Goal: Task Accomplishment & Management: Manage account settings

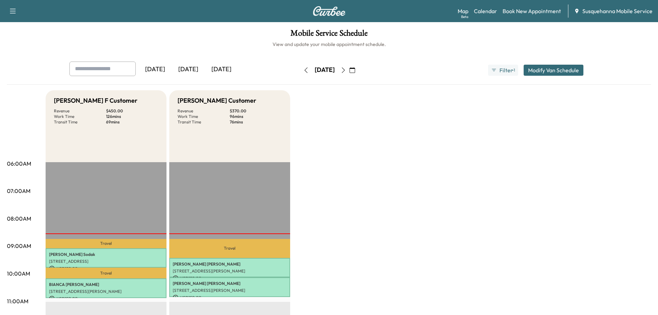
click at [346, 71] on icon "button" at bounding box center [344, 70] width 6 height 6
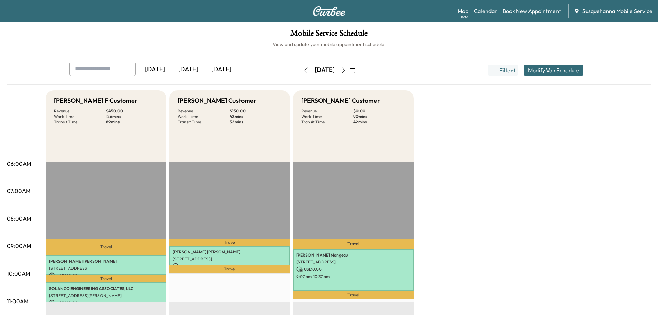
click at [358, 69] on button "button" at bounding box center [353, 70] width 12 height 11
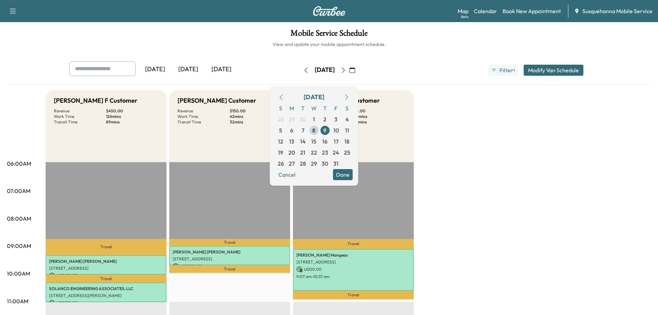
click at [353, 176] on button "Done" at bounding box center [343, 174] width 20 height 11
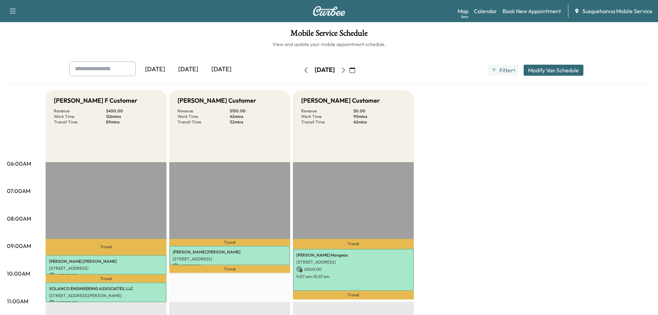
click at [346, 72] on icon "button" at bounding box center [344, 70] width 6 height 6
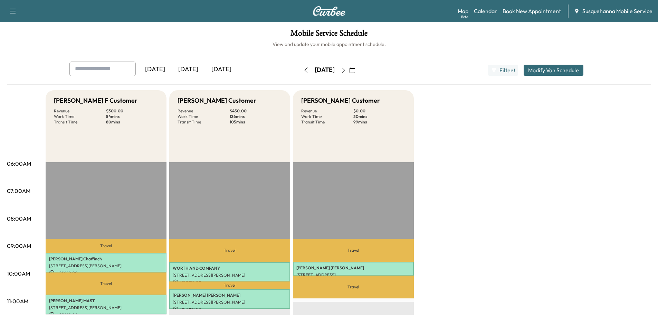
click at [300, 74] on button "button" at bounding box center [306, 70] width 12 height 11
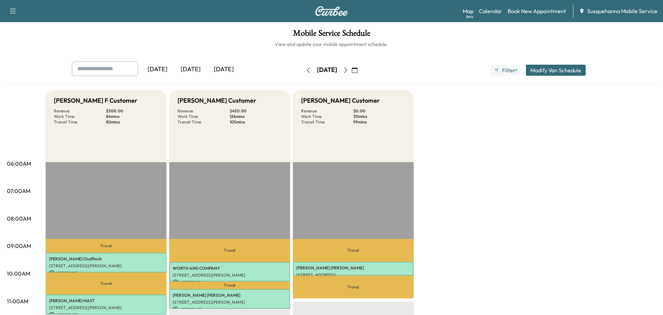
click at [303, 74] on button "button" at bounding box center [309, 70] width 12 height 11
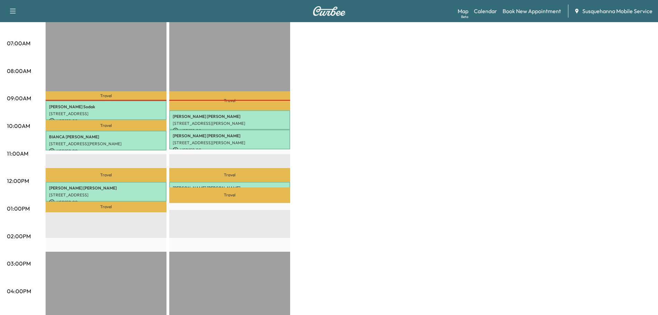
scroll to position [37, 0]
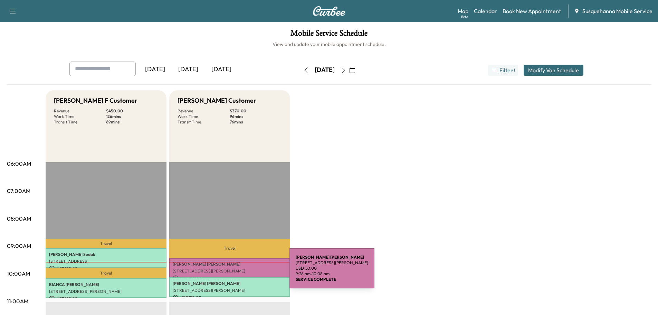
click at [238, 272] on p "[STREET_ADDRESS][PERSON_NAME]" at bounding box center [230, 271] width 114 height 6
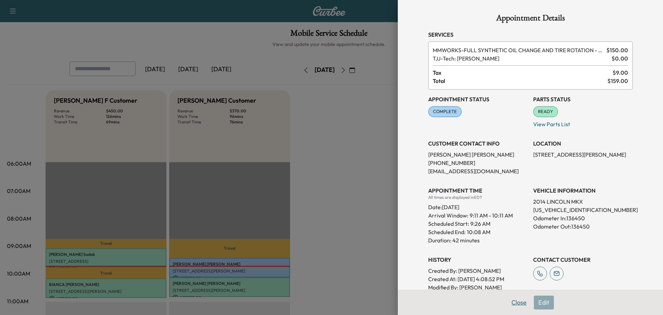
click at [513, 304] on button "Close" at bounding box center [519, 302] width 24 height 14
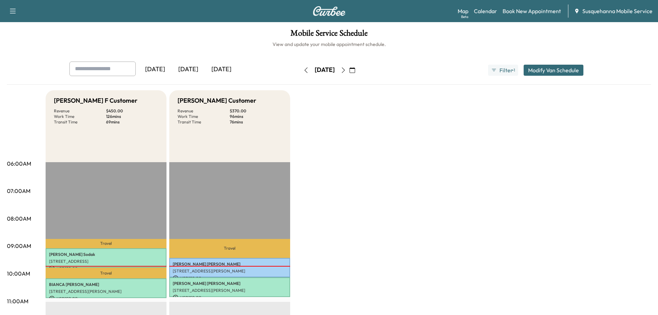
click at [346, 71] on icon "button" at bounding box center [344, 70] width 6 height 6
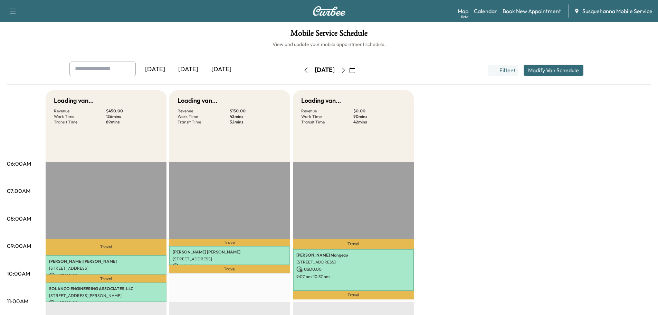
click at [358, 71] on button "button" at bounding box center [353, 70] width 12 height 11
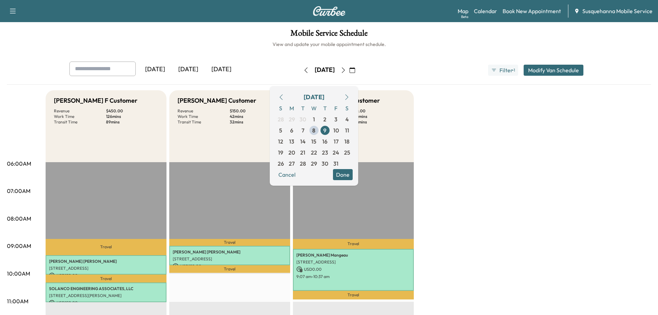
click at [345, 71] on icon "button" at bounding box center [343, 70] width 3 height 6
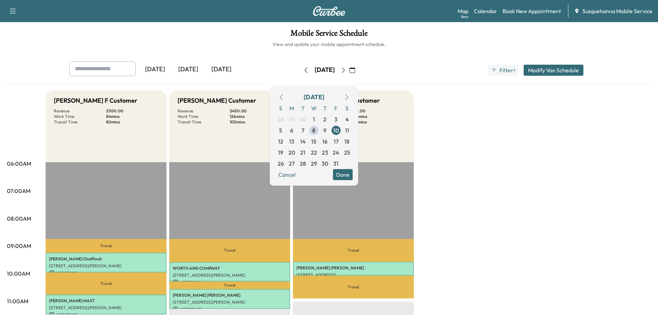
click at [353, 178] on button "Done" at bounding box center [343, 174] width 20 height 11
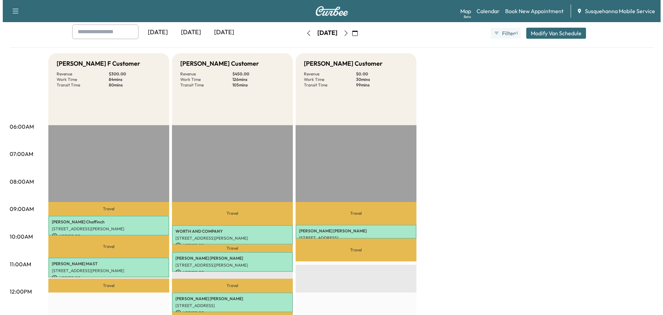
scroll to position [74, 0]
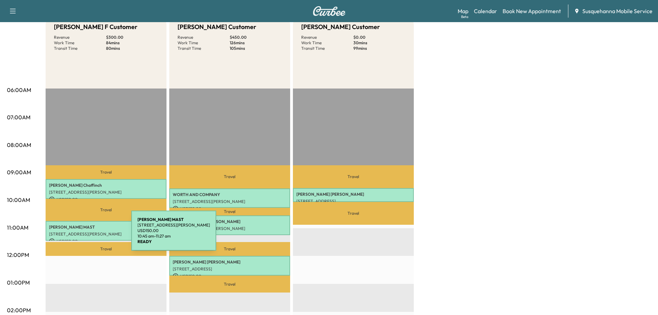
click at [79, 232] on p "[STREET_ADDRESS][PERSON_NAME]" at bounding box center [106, 234] width 114 height 6
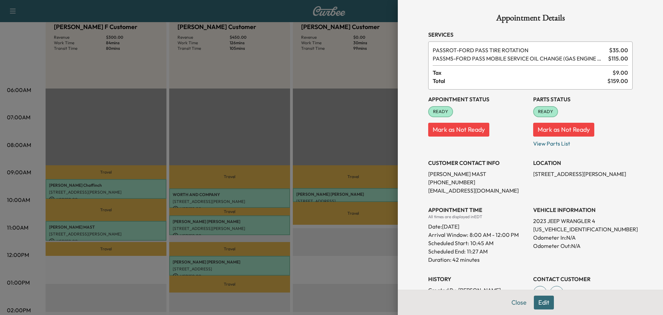
click at [536, 304] on button "Edit" at bounding box center [544, 302] width 20 height 14
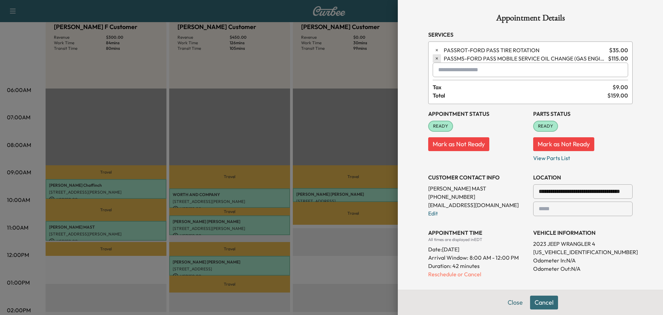
click at [435, 58] on icon "button" at bounding box center [437, 58] width 5 height 5
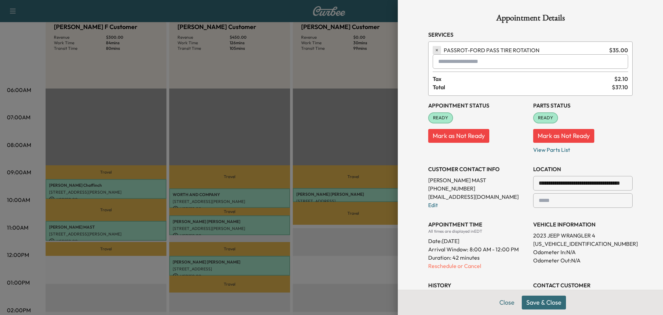
click at [433, 53] on button "button" at bounding box center [437, 50] width 8 height 8
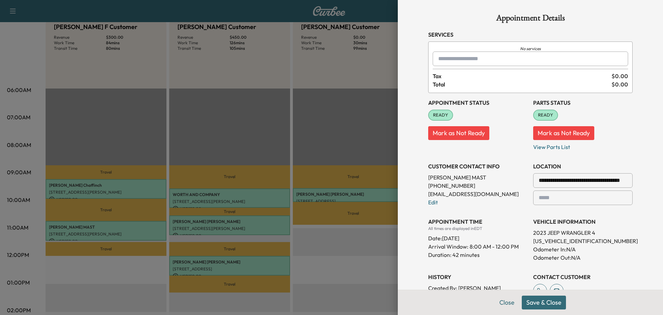
click at [436, 56] on div at bounding box center [440, 59] width 8 height 8
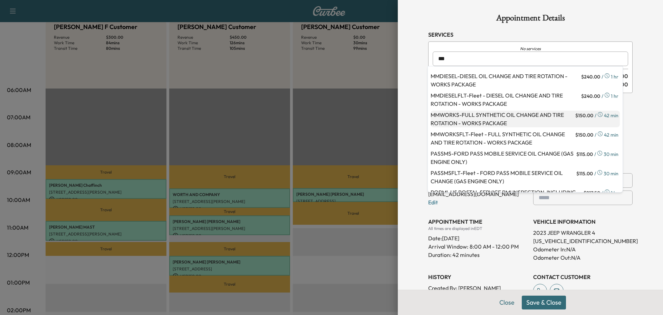
click at [453, 116] on p "MMWORKS - FULL SYNTHETIC OIL CHANGE AND TIRE ROTATION - WORKS PACKAGE" at bounding box center [502, 119] width 143 height 17
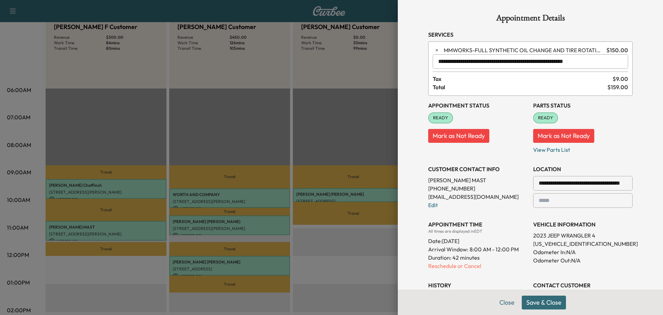
type input "**********"
click at [538, 300] on button "Save & Close" at bounding box center [544, 302] width 44 height 14
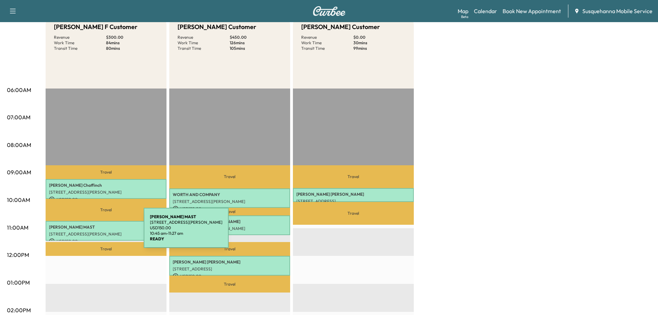
click at [92, 232] on p "[STREET_ADDRESS][PERSON_NAME]" at bounding box center [106, 234] width 114 height 6
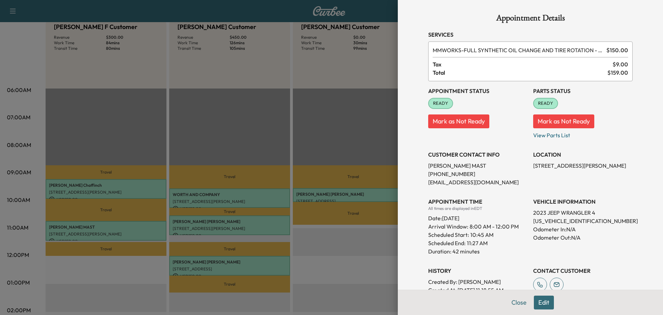
click at [453, 183] on p "[EMAIL_ADDRESS][DOMAIN_NAME]" at bounding box center [478, 182] width 100 height 8
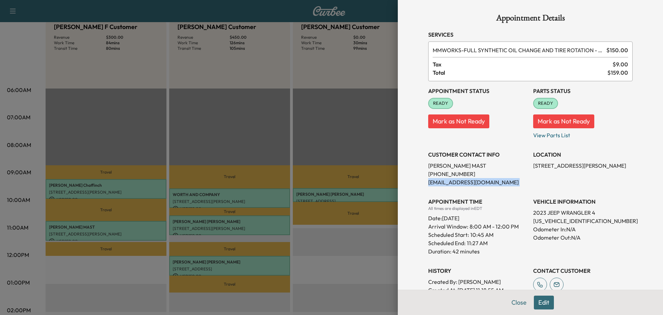
click at [525, 177] on div "Appointment Status READY Mark as Not Ready Parts Status READY Mark as Not Ready…" at bounding box center [530, 195] width 205 height 229
click at [462, 183] on p "[EMAIL_ADDRESS][DOMAIN_NAME]" at bounding box center [478, 182] width 100 height 8
copy p "[EMAIL_ADDRESS][DOMAIN_NAME]"
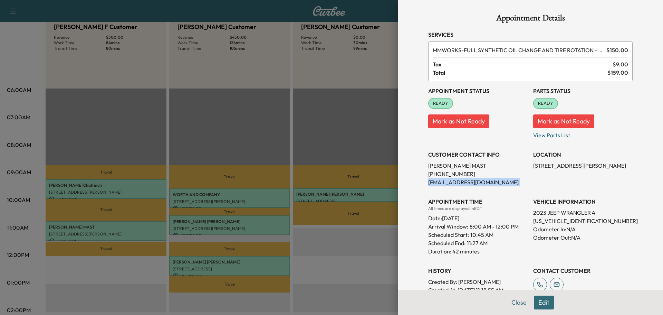
click at [509, 301] on button "Close" at bounding box center [519, 302] width 24 height 14
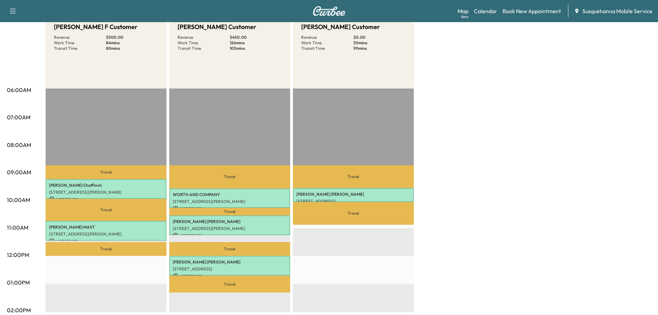
scroll to position [0, 0]
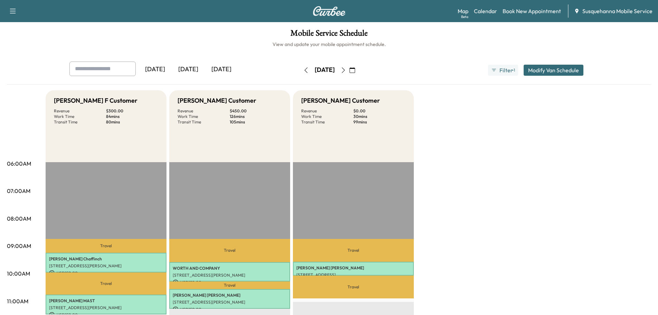
click at [303, 67] on icon "button" at bounding box center [306, 70] width 6 height 6
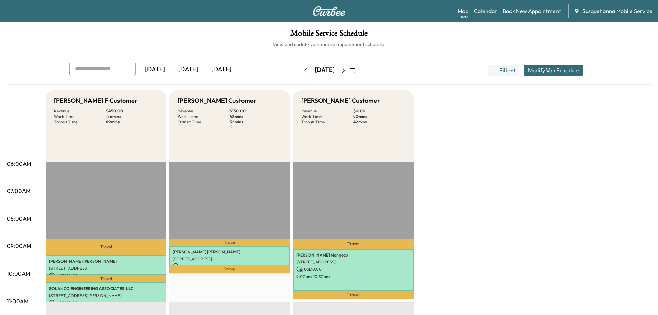
click at [303, 69] on icon "button" at bounding box center [306, 70] width 6 height 6
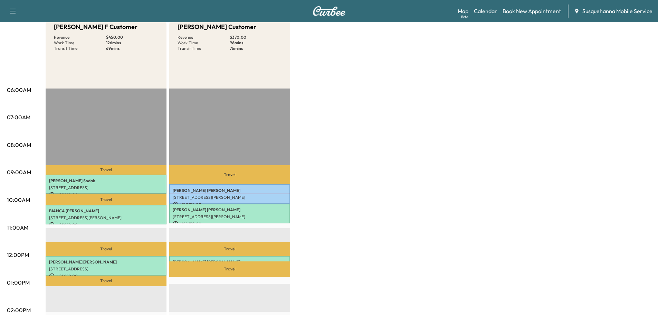
scroll to position [111, 0]
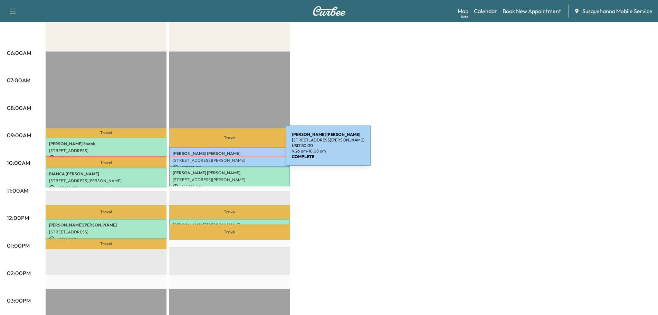
click at [234, 153] on p "[PERSON_NAME]" at bounding box center [230, 154] width 114 height 6
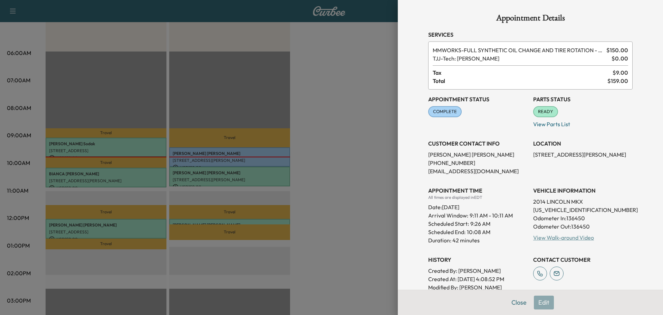
click at [538, 239] on link "View Walk-around Video" at bounding box center [563, 237] width 61 height 7
click at [508, 301] on button "Close" at bounding box center [519, 302] width 24 height 14
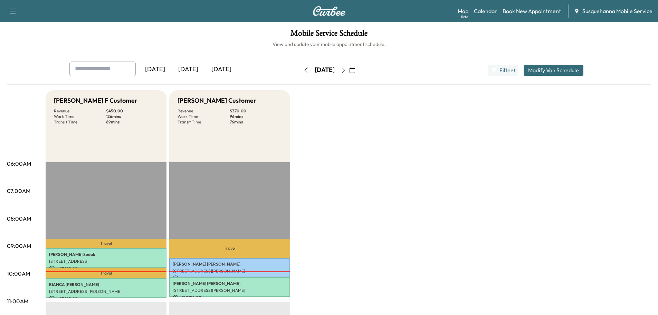
scroll to position [37, 0]
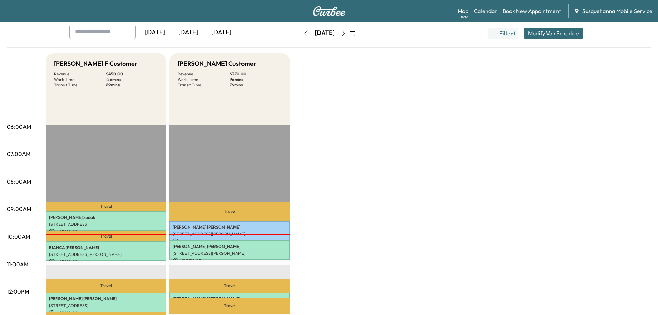
click at [346, 32] on icon "button" at bounding box center [344, 33] width 6 height 6
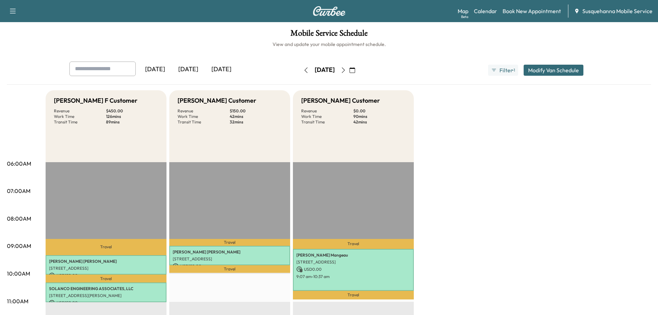
click at [346, 68] on icon "button" at bounding box center [344, 70] width 6 height 6
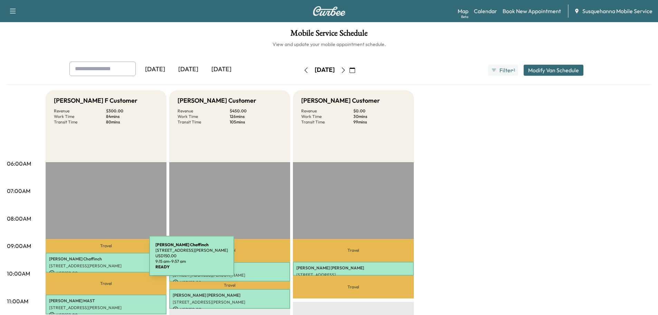
click at [97, 260] on p "[PERSON_NAME]" at bounding box center [106, 259] width 114 height 6
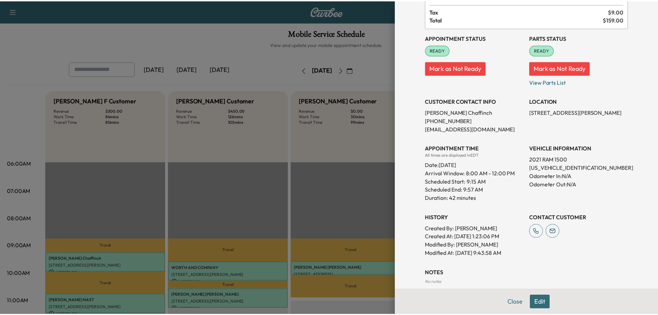
scroll to position [17, 0]
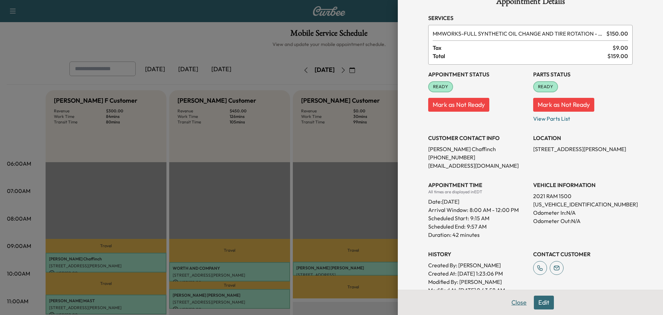
click at [514, 301] on button "Close" at bounding box center [519, 302] width 24 height 14
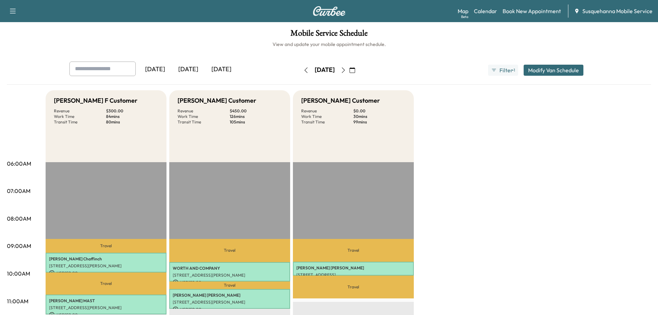
click at [303, 69] on icon "button" at bounding box center [306, 70] width 6 height 6
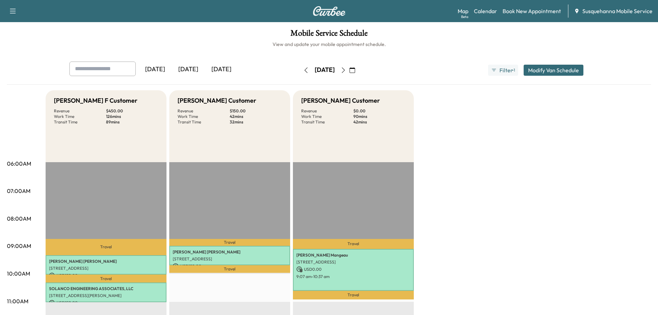
click at [355, 72] on icon "button" at bounding box center [353, 70] width 6 height 6
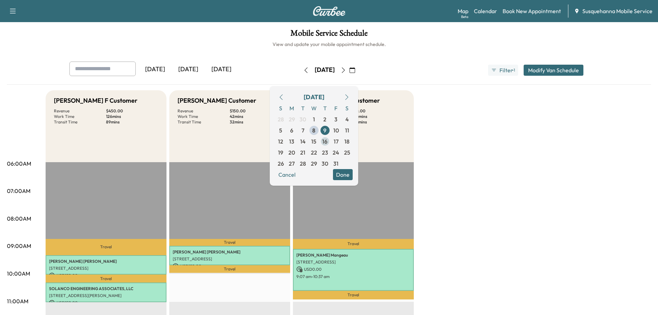
click at [328, 142] on span "16" at bounding box center [324, 141] width 5 height 8
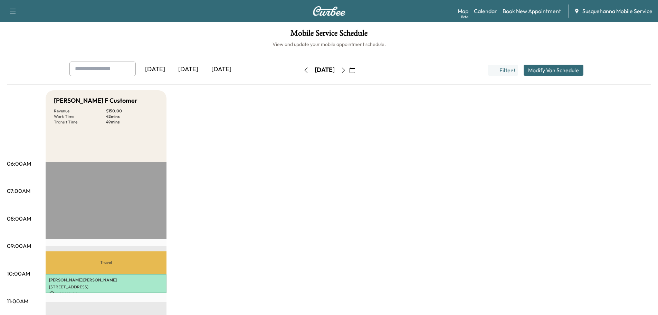
click at [355, 69] on icon "button" at bounding box center [353, 70] width 6 height 6
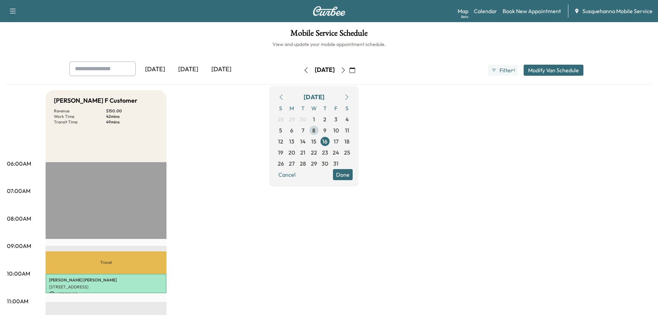
click at [315, 131] on span "8" at bounding box center [313, 130] width 3 height 8
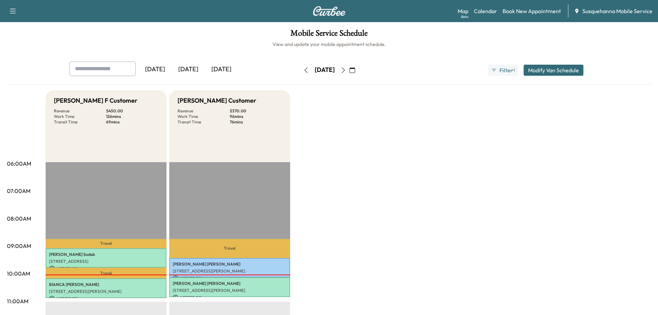
click at [346, 69] on icon "button" at bounding box center [344, 70] width 6 height 6
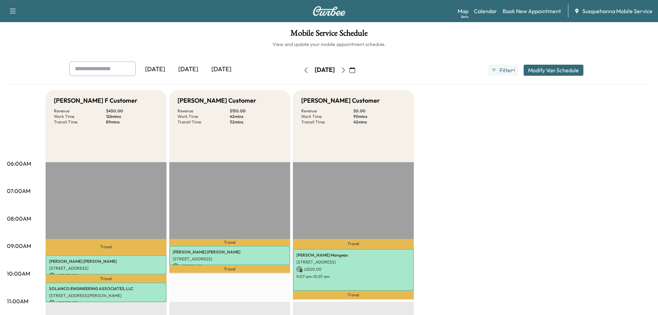
click at [303, 72] on icon "button" at bounding box center [306, 70] width 6 height 6
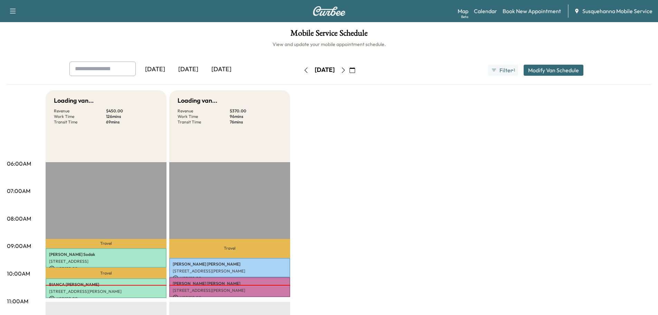
scroll to position [111, 0]
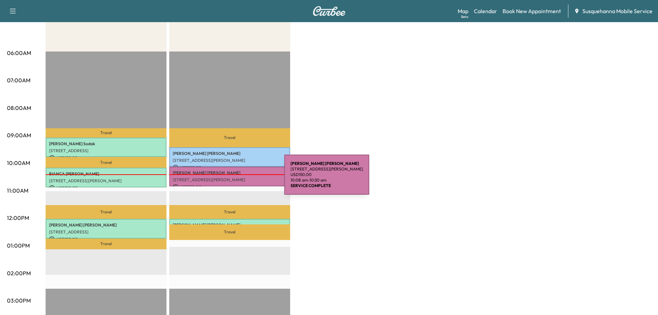
click at [233, 179] on p "[STREET_ADDRESS][PERSON_NAME]" at bounding box center [230, 180] width 114 height 6
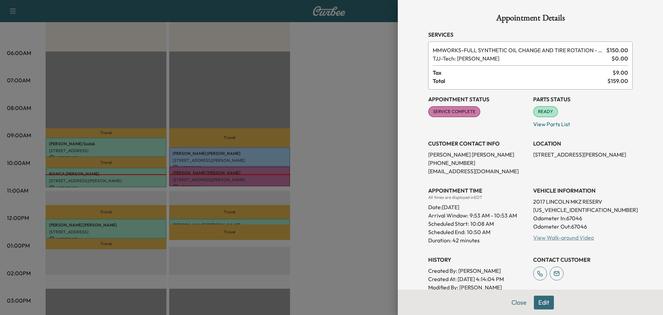
click at [537, 236] on link "View Walk-around Video" at bounding box center [563, 237] width 61 height 7
click at [512, 300] on button "Close" at bounding box center [519, 302] width 24 height 14
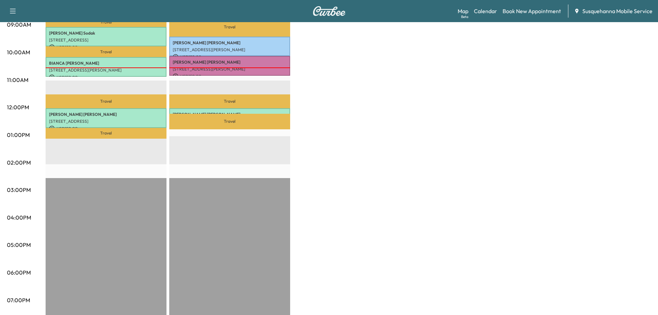
scroll to position [37, 0]
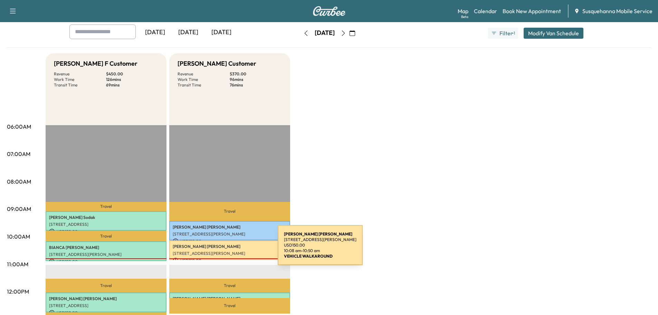
click at [226, 250] on p "[STREET_ADDRESS][PERSON_NAME]" at bounding box center [230, 253] width 114 height 6
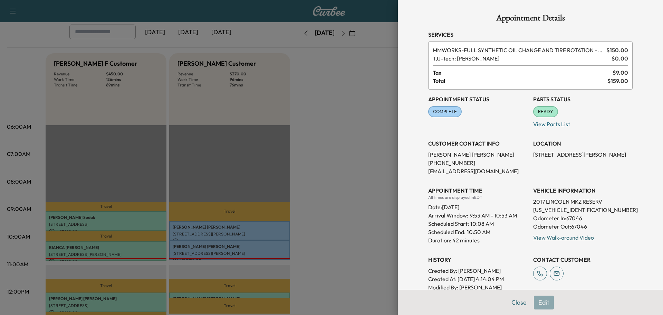
click at [512, 301] on button "Close" at bounding box center [519, 302] width 24 height 14
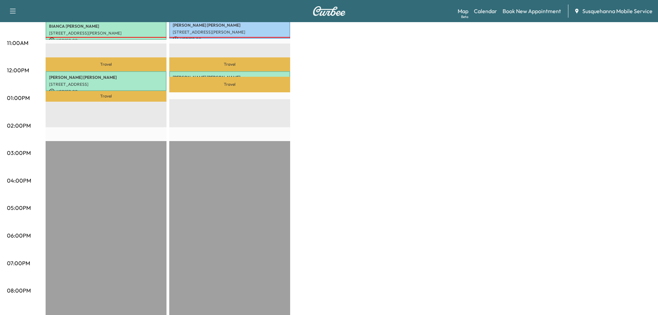
scroll to position [111, 0]
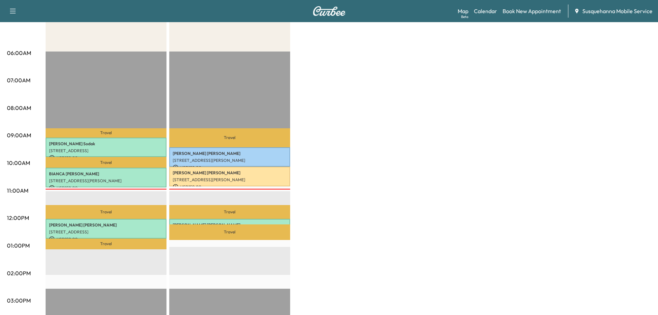
scroll to position [111, 0]
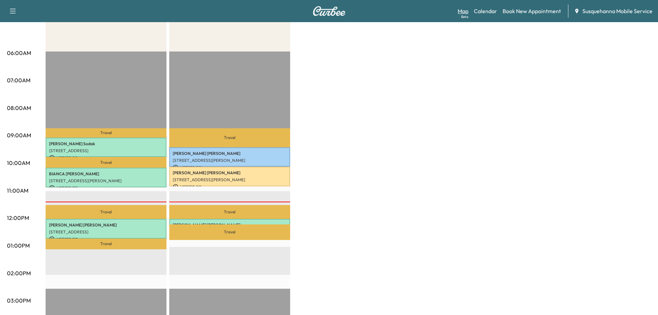
click at [459, 10] on link "Map Beta" at bounding box center [463, 11] width 11 height 8
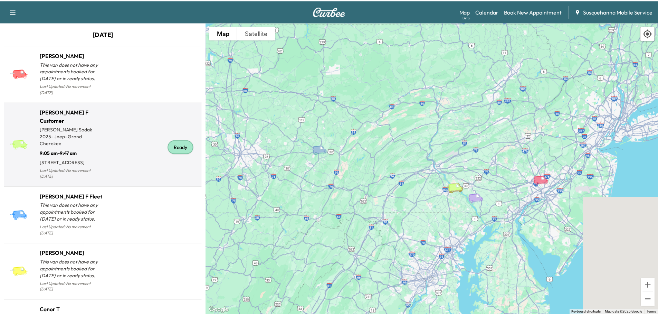
scroll to position [221, 0]
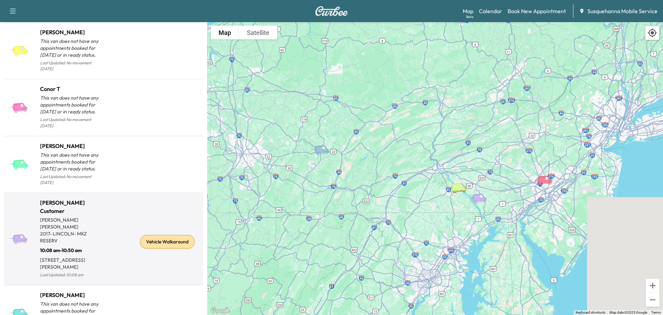
click at [167, 235] on div "Vehicle Walkaround" at bounding box center [167, 242] width 55 height 14
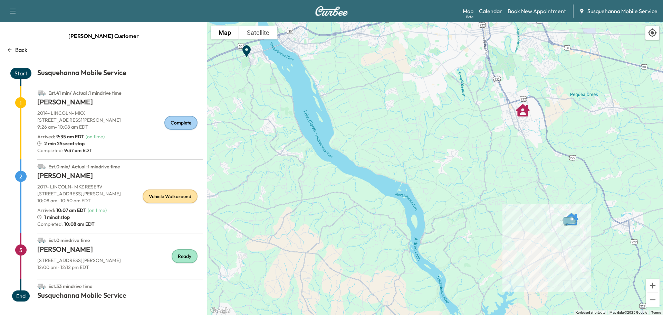
click at [496, 16] on div "Map Beta Calendar Book New Appointment Susquehanna Mobile Service" at bounding box center [560, 10] width 195 height 13
click at [496, 9] on link "Calendar" at bounding box center [490, 11] width 23 height 8
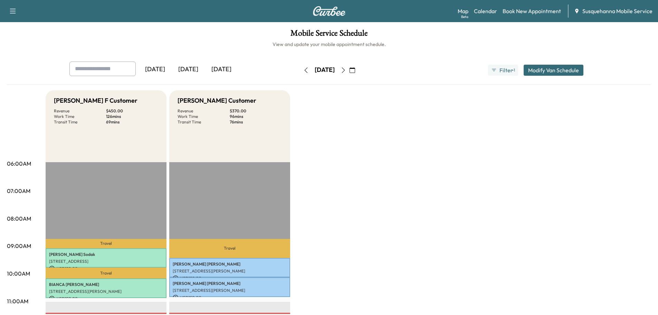
click at [346, 68] on icon "button" at bounding box center [344, 70] width 6 height 6
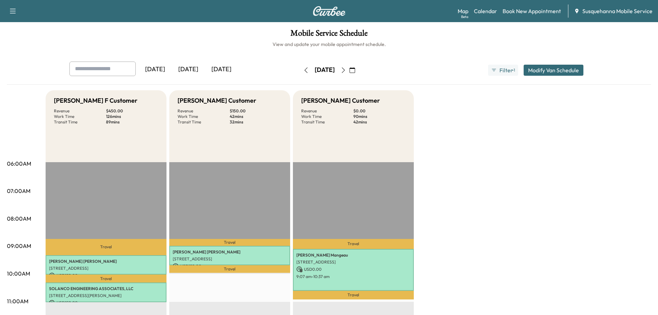
click at [346, 69] on icon "button" at bounding box center [344, 70] width 6 height 6
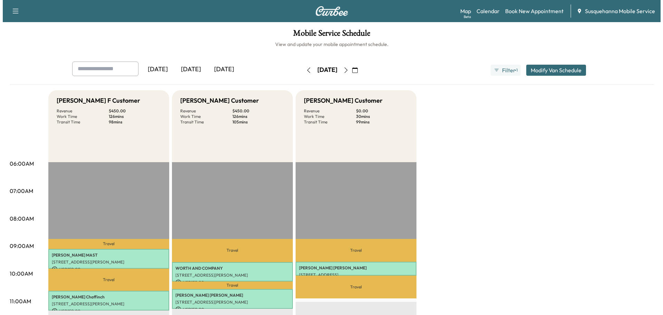
scroll to position [111, 0]
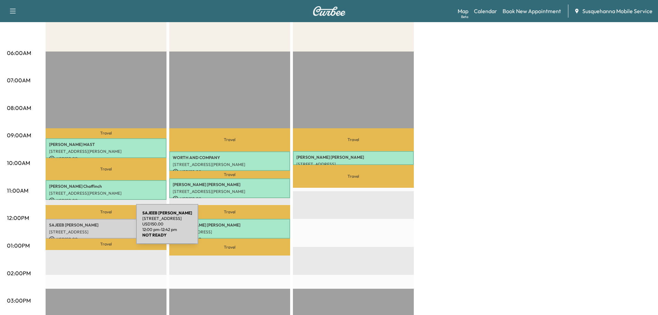
click at [84, 229] on p "2356 ADDISON COURT, YORK, PA, USA" at bounding box center [106, 232] width 114 height 6
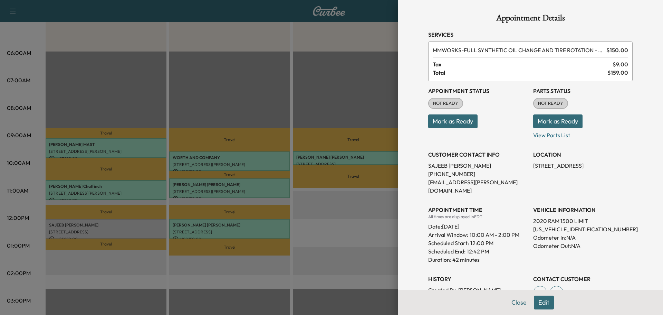
click at [555, 225] on p "1C6SRFHT1LN187649" at bounding box center [583, 229] width 100 height 8
copy p "1C6SRFHT1LN187649"
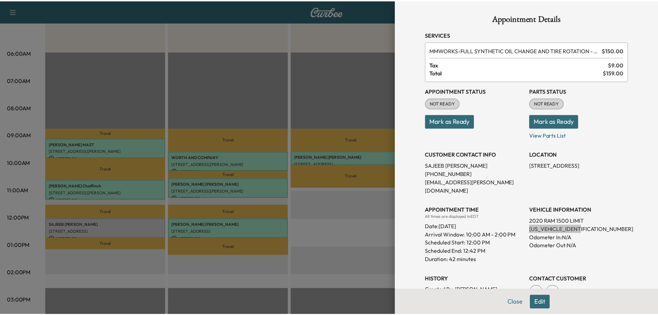
scroll to position [74, 0]
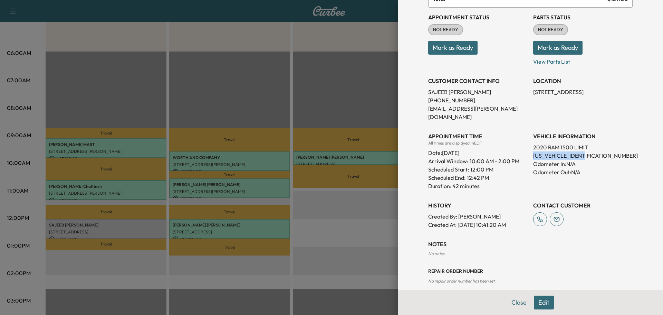
click at [556, 46] on button "Mark as Ready" at bounding box center [557, 48] width 49 height 14
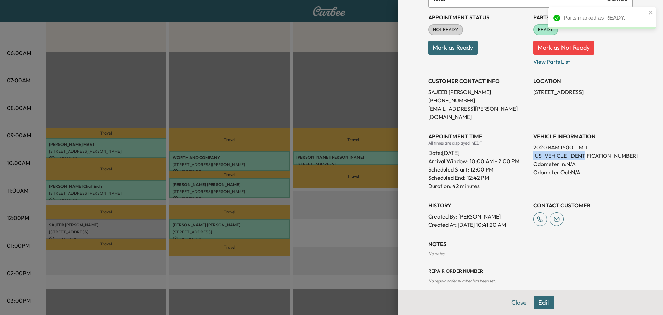
click at [461, 45] on button "Mark as Ready" at bounding box center [452, 48] width 49 height 14
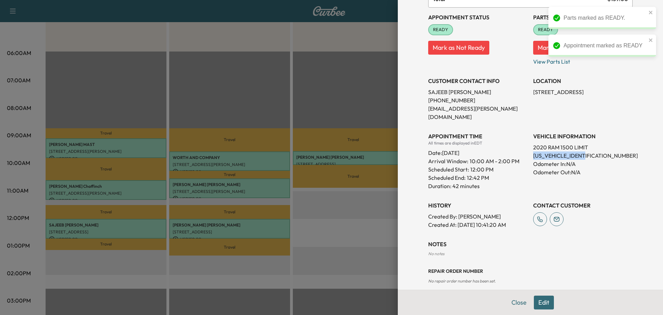
click at [515, 271] on div "Repair Order number No repair order number has been set." at bounding box center [530, 270] width 205 height 28
click at [516, 301] on button "Close" at bounding box center [519, 302] width 24 height 14
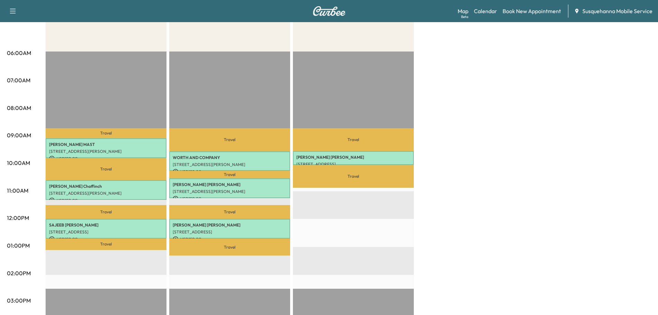
scroll to position [0, 0]
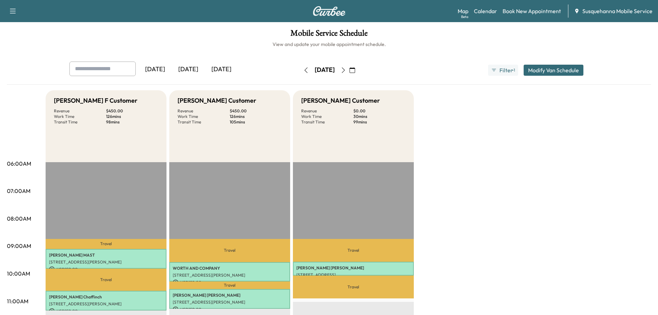
click at [303, 71] on icon "button" at bounding box center [306, 70] width 6 height 6
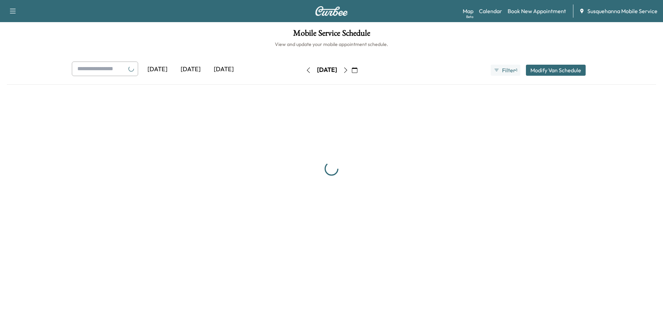
click at [303, 71] on button "button" at bounding box center [309, 70] width 12 height 11
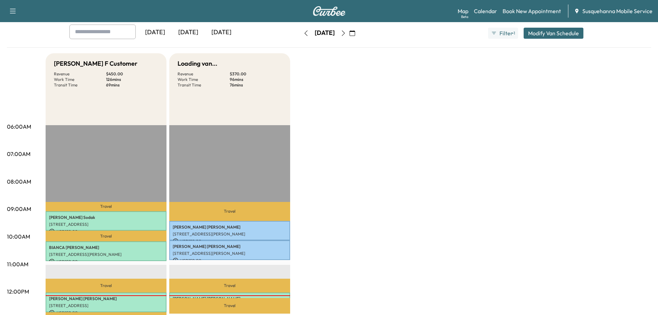
scroll to position [111, 0]
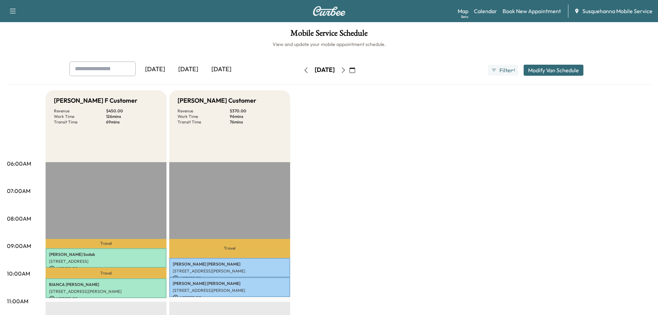
scroll to position [184, 0]
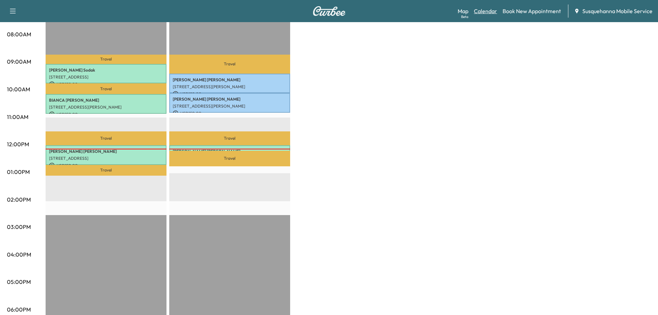
click at [492, 12] on link "Calendar" at bounding box center [485, 11] width 23 height 8
click at [464, 10] on link "Map Beta" at bounding box center [463, 11] width 11 height 8
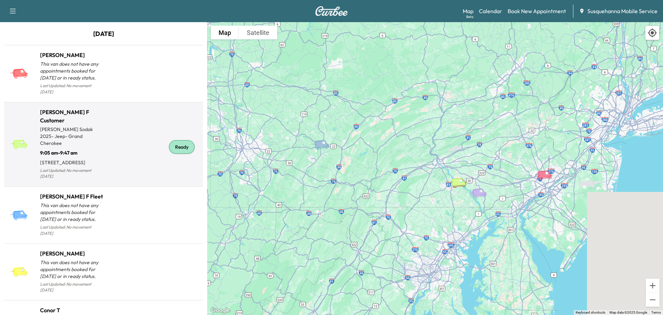
click at [172, 140] on div "Ready" at bounding box center [182, 147] width 26 height 14
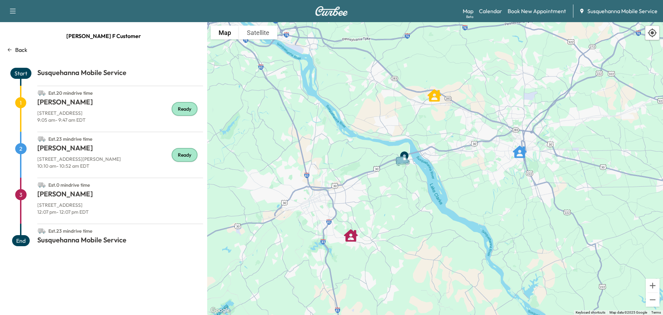
click at [19, 46] on p "Back" at bounding box center [21, 50] width 12 height 8
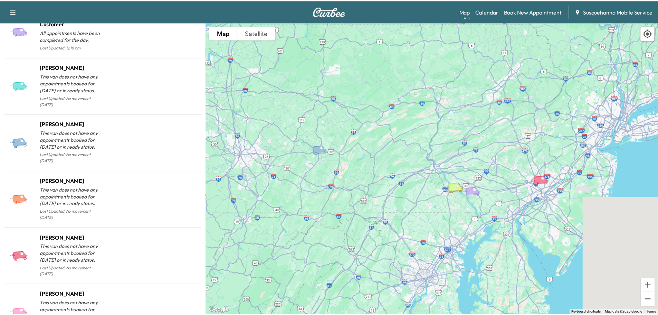
scroll to position [405, 0]
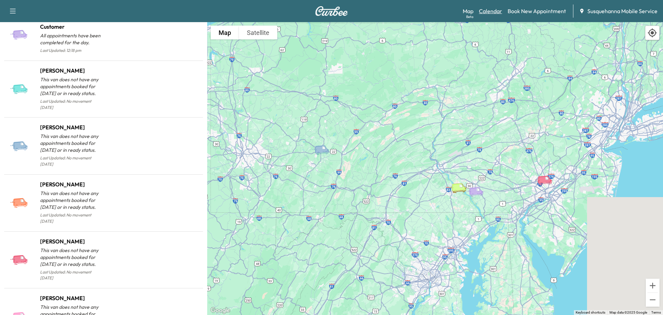
click at [487, 12] on link "Calendar" at bounding box center [490, 11] width 23 height 8
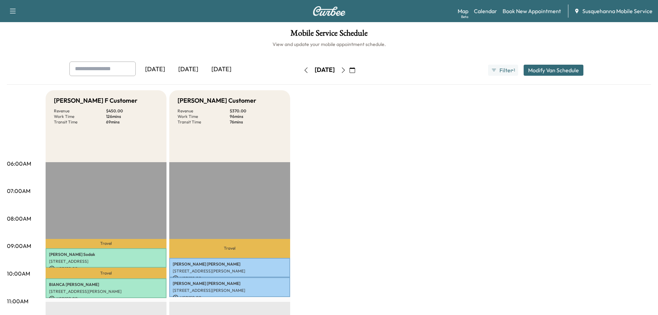
click at [345, 69] on icon "button" at bounding box center [343, 70] width 3 height 6
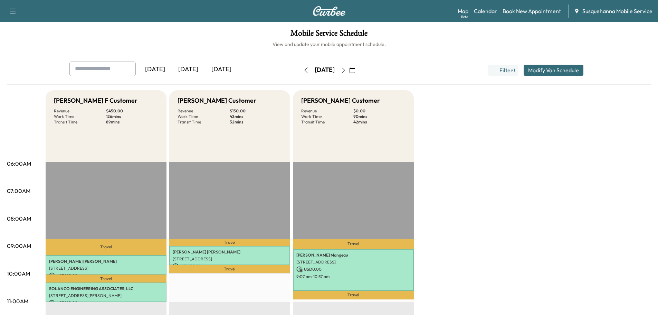
scroll to position [111, 0]
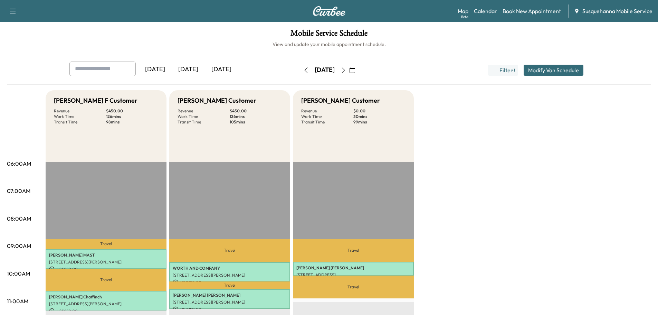
click at [355, 69] on icon "button" at bounding box center [353, 70] width 6 height 6
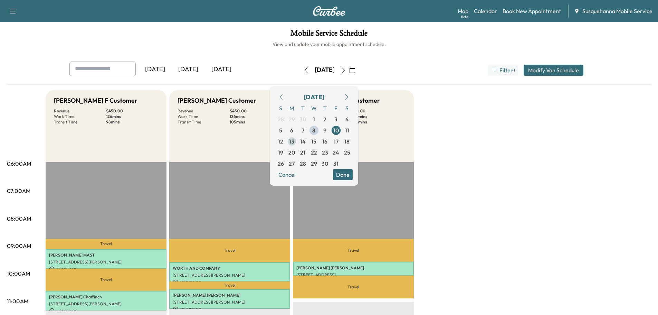
click at [294, 141] on span "13" at bounding box center [291, 141] width 5 height 8
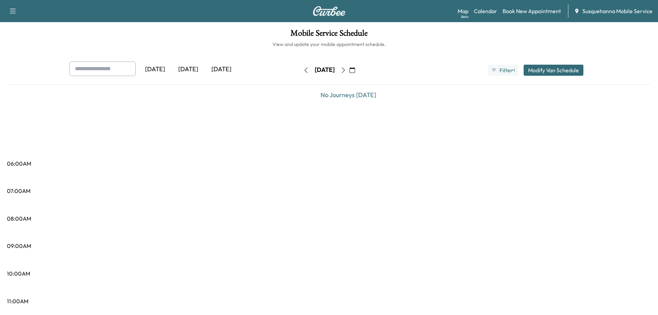
click at [345, 71] on icon "button" at bounding box center [343, 70] width 3 height 6
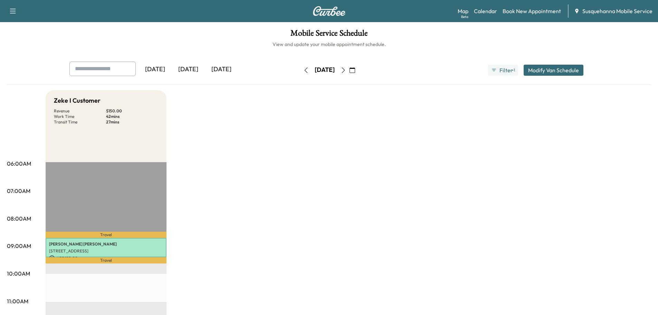
click at [345, 70] on icon "button" at bounding box center [343, 70] width 3 height 6
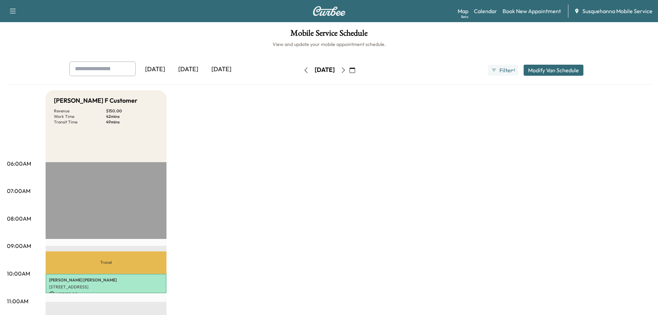
click at [346, 70] on icon "button" at bounding box center [344, 70] width 6 height 6
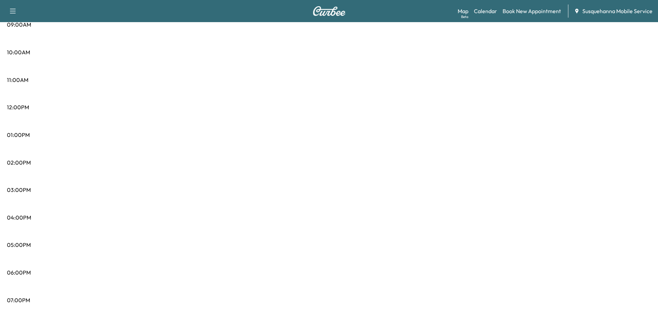
scroll to position [37, 0]
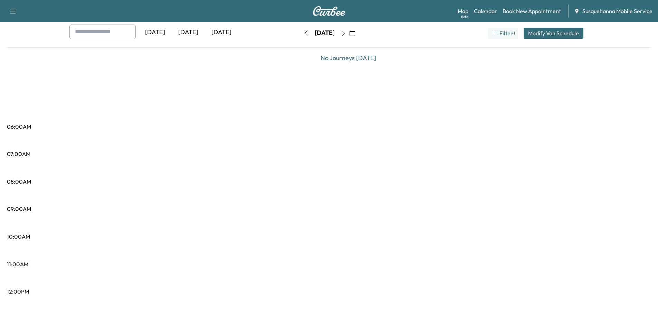
click at [355, 34] on icon "button" at bounding box center [353, 33] width 6 height 6
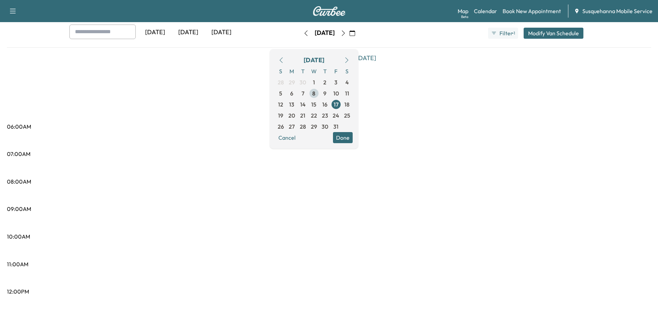
click at [315, 94] on span "8" at bounding box center [313, 93] width 3 height 8
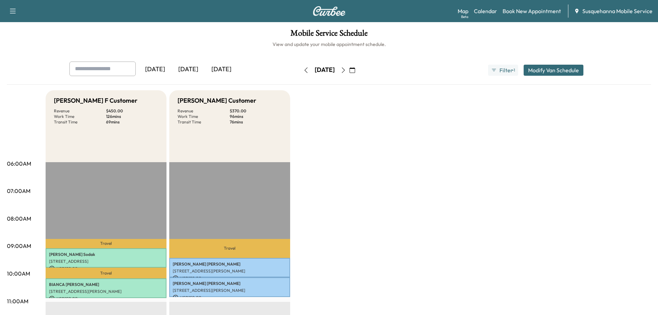
scroll to position [111, 0]
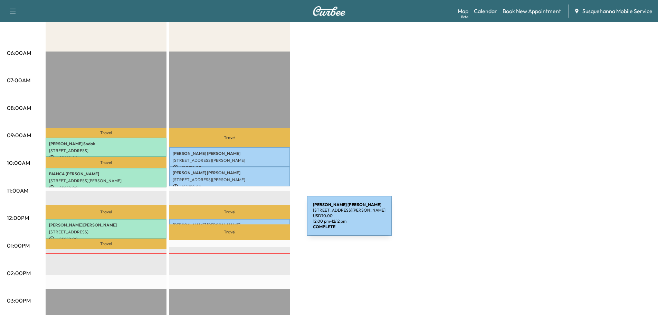
click at [255, 220] on div "PAMELA SNYDER 210 ORR DR, WILLOW STREET, PA, USA USD 70.00 12:00 pm - 12:12 pm" at bounding box center [229, 222] width 121 height 7
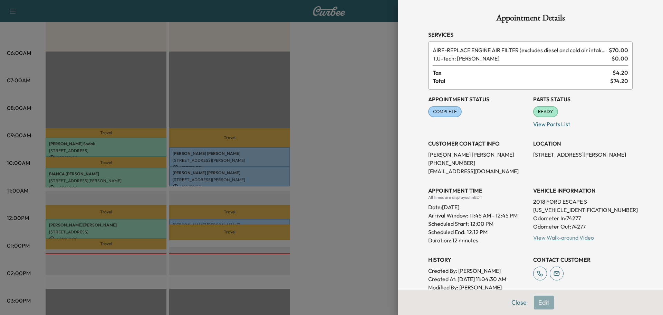
click at [552, 239] on link "View Walk-around Video" at bounding box center [563, 237] width 61 height 7
click at [511, 302] on button "Close" at bounding box center [519, 302] width 24 height 14
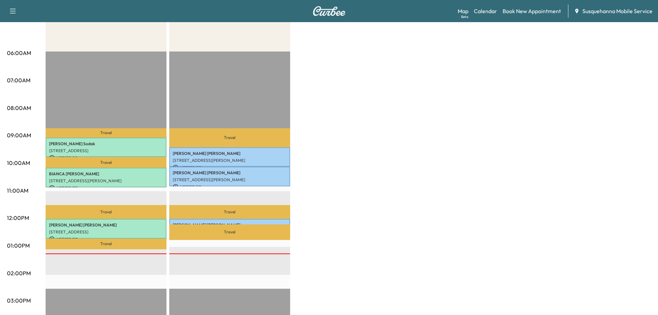
scroll to position [0, 0]
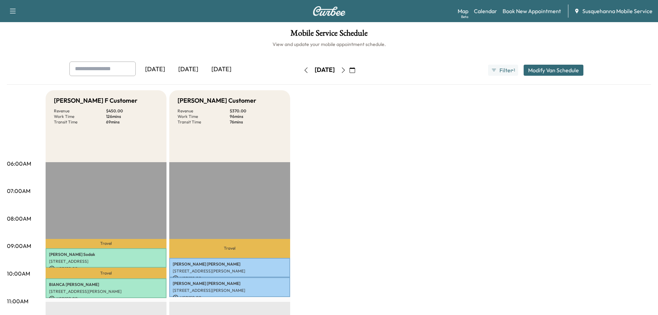
click at [346, 69] on icon "button" at bounding box center [344, 70] width 6 height 6
